Goal: Navigation & Orientation: Understand site structure

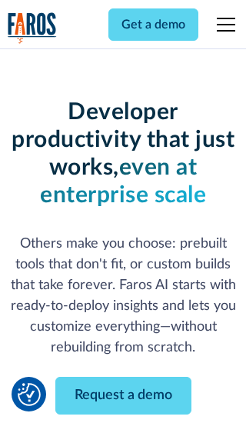
scroll to position [184, 0]
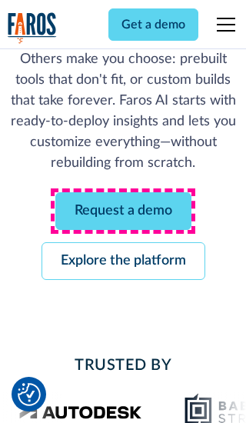
click at [123, 211] on link "Request a demo" at bounding box center [123, 211] width 136 height 38
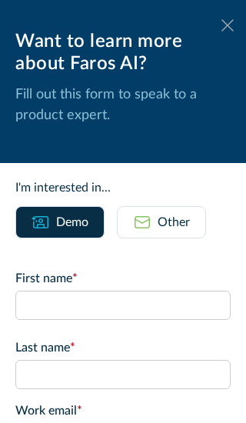
click at [227, 25] on icon at bounding box center [227, 25] width 12 height 12
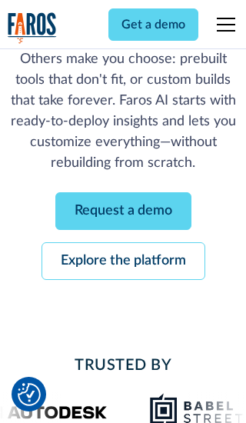
scroll to position [234, 0]
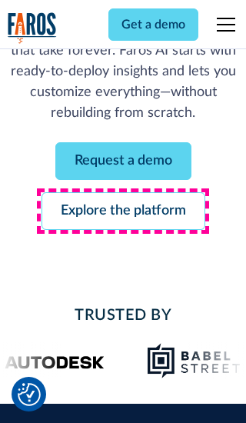
click at [123, 211] on link "Explore the platform" at bounding box center [123, 211] width 164 height 38
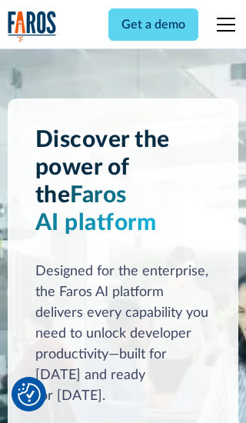
scroll to position [11541, 0]
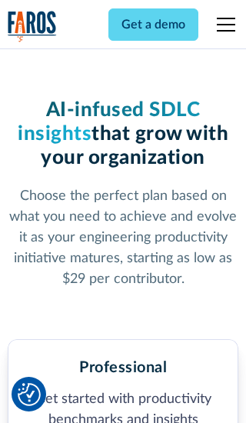
scroll to position [2381, 0]
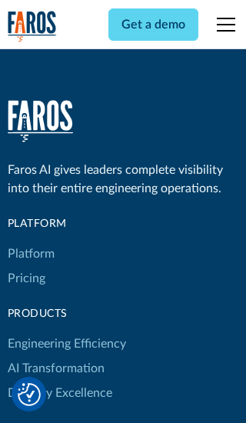
click at [30, 241] on link "Platform" at bounding box center [31, 253] width 47 height 25
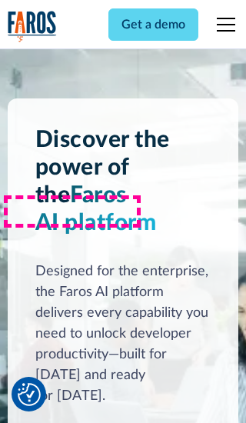
scroll to position [12034, 0]
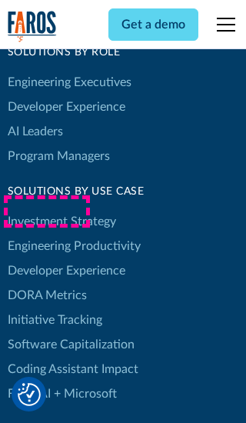
scroll to position [9498, 0]
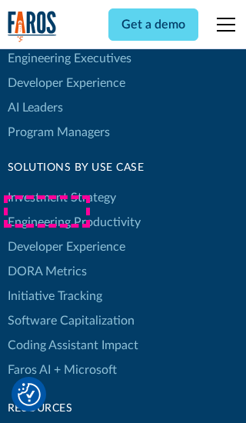
click at [46, 259] on link "DORA Metrics" at bounding box center [47, 271] width 79 height 25
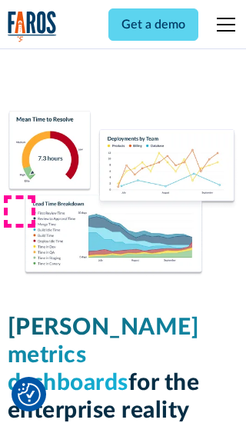
scroll to position [6704, 0]
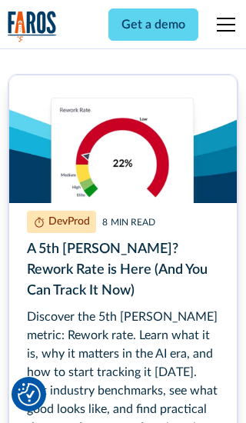
scroll to position [6956, 0]
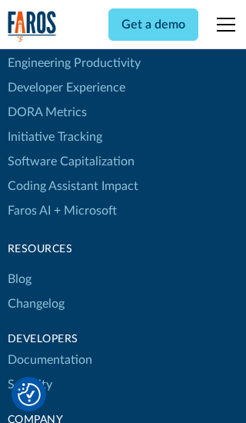
click at [35, 291] on link "Changelog" at bounding box center [36, 303] width 57 height 25
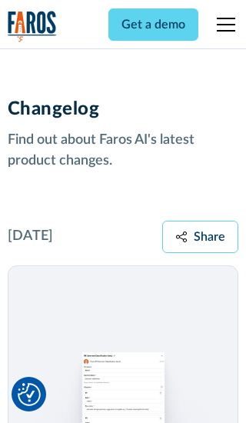
scroll to position [18558, 0]
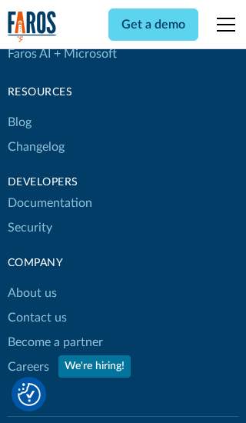
click at [32, 280] on link "About us" at bounding box center [32, 292] width 49 height 25
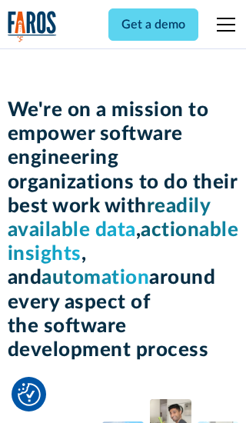
scroll to position [5298, 0]
